Goal: Navigation & Orientation: Find specific page/section

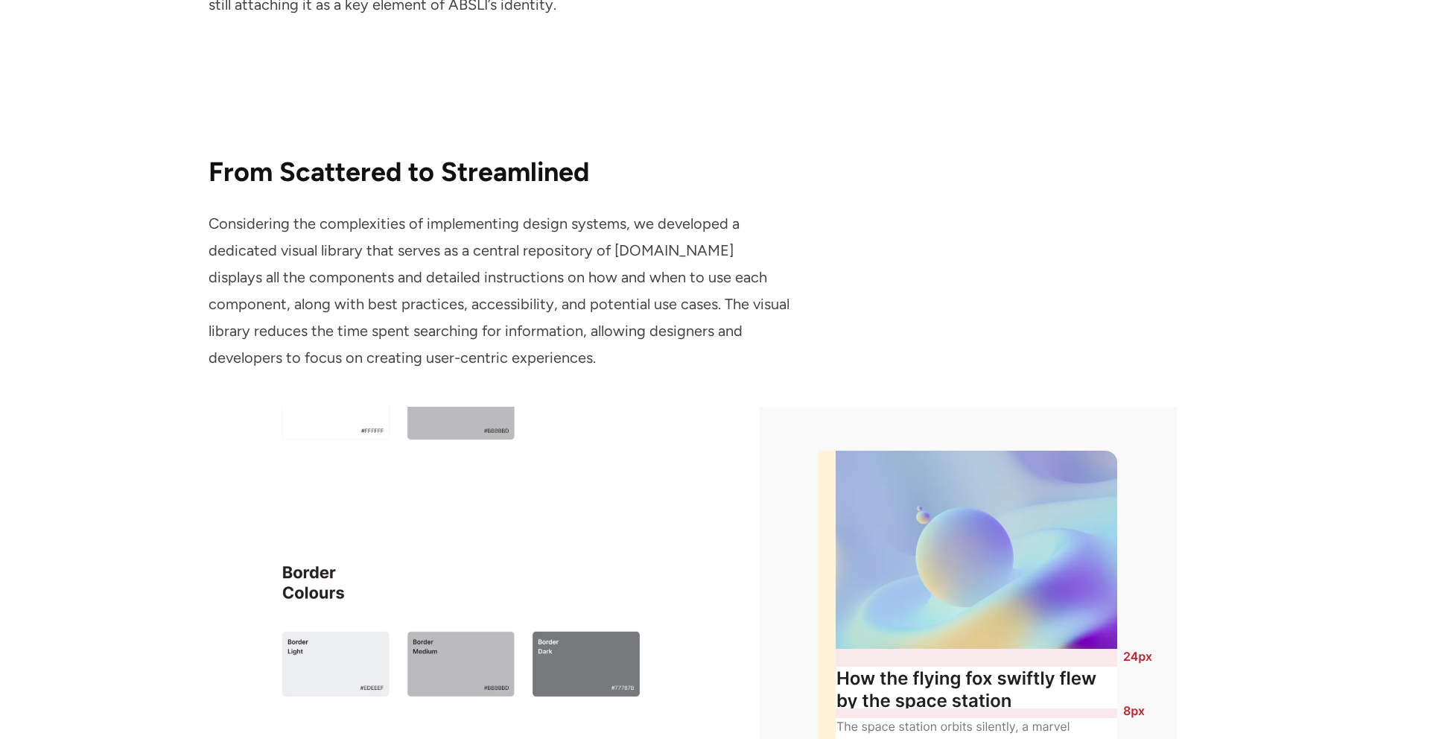
scroll to position [5645, 0]
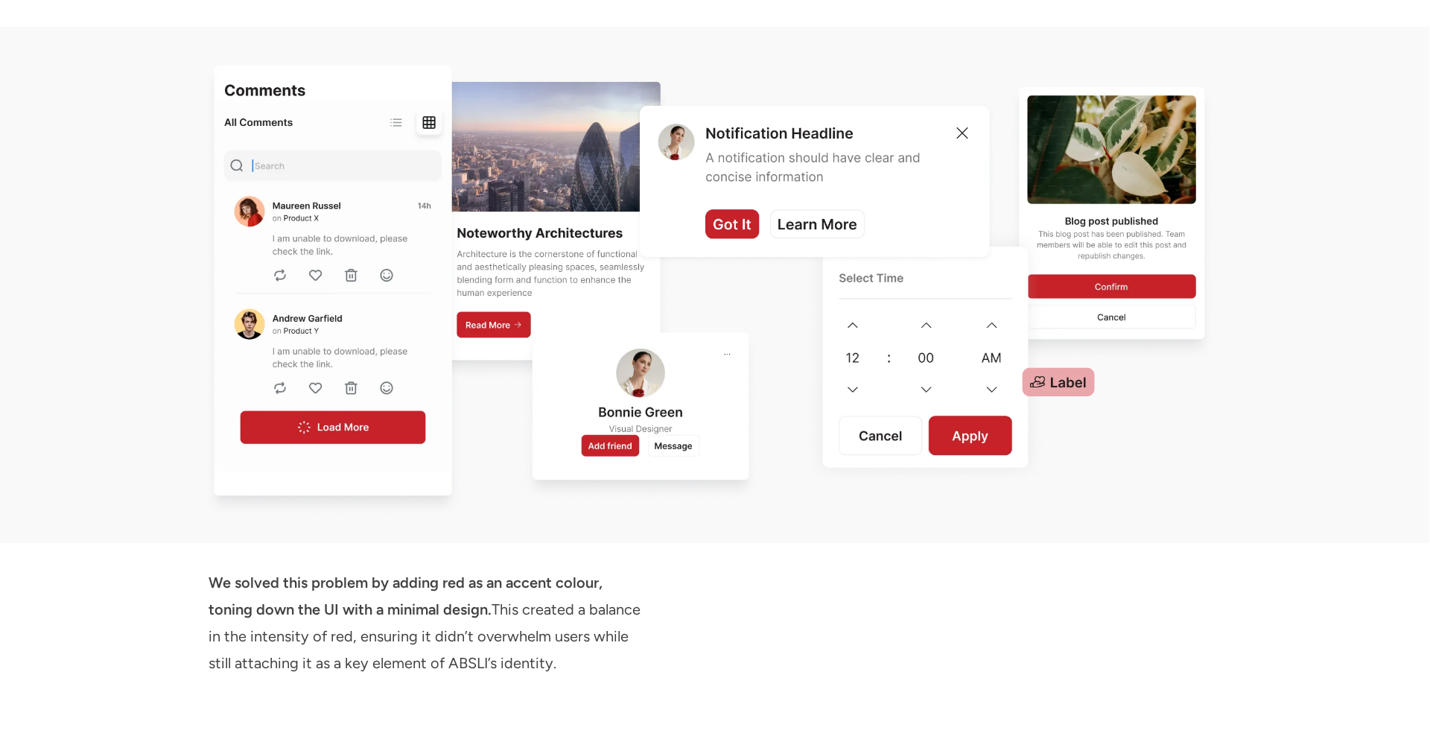
scroll to position [4987, 0]
